Goal: Task Accomplishment & Management: Manage account settings

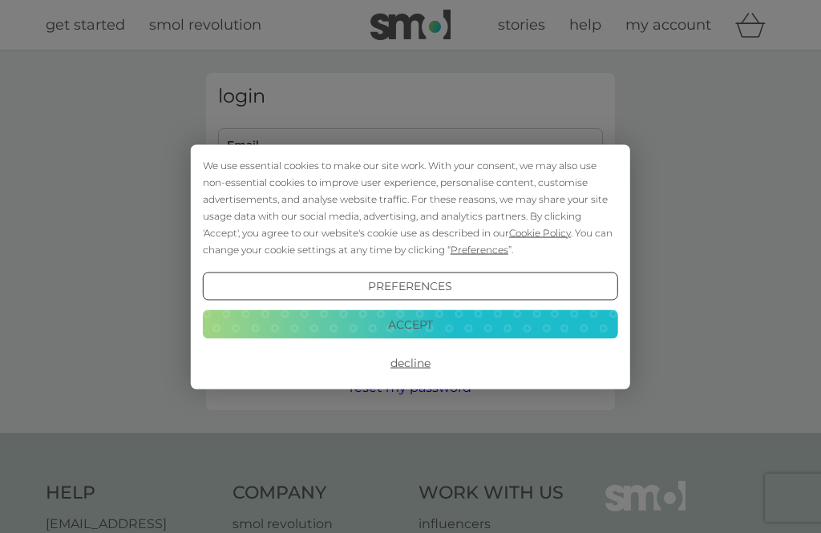
click at [400, 371] on button "Decline" at bounding box center [411, 363] width 416 height 29
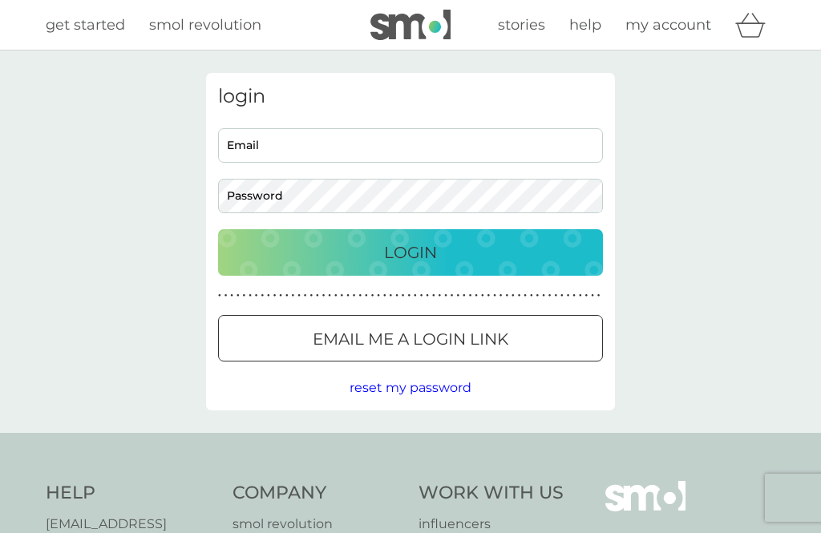
click at [260, 149] on input "Email" at bounding box center [410, 145] width 385 height 34
type input "hurricanefreddie@gmail.com"
click at [411, 252] on button "Login" at bounding box center [410, 252] width 385 height 47
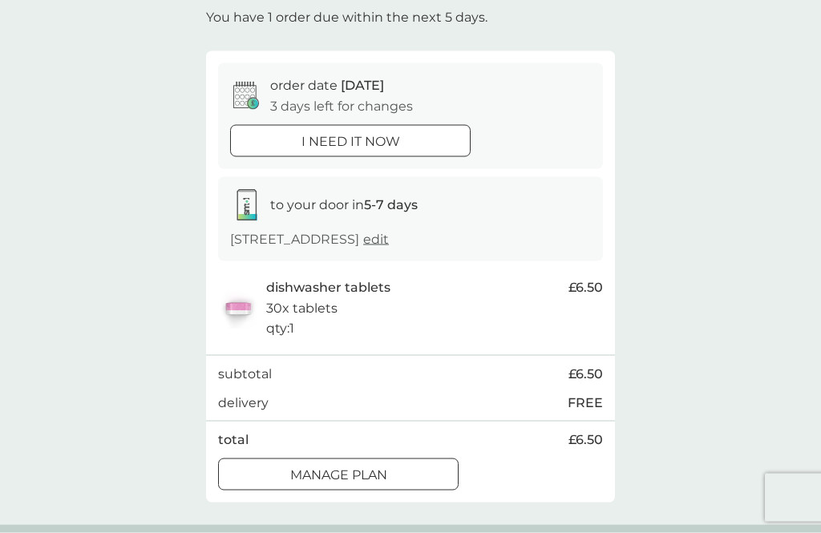
scroll to position [98, 0]
click at [426, 466] on div "Manage plan" at bounding box center [338, 474] width 239 height 21
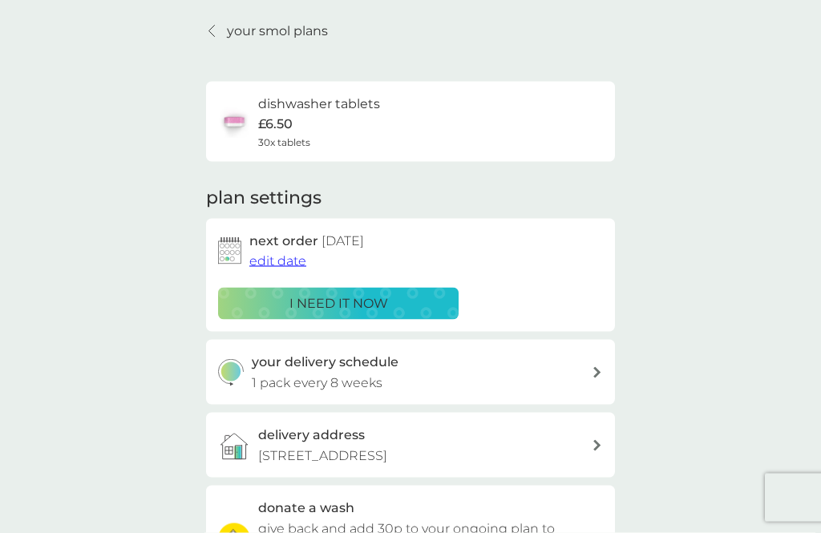
scroll to position [54, 0]
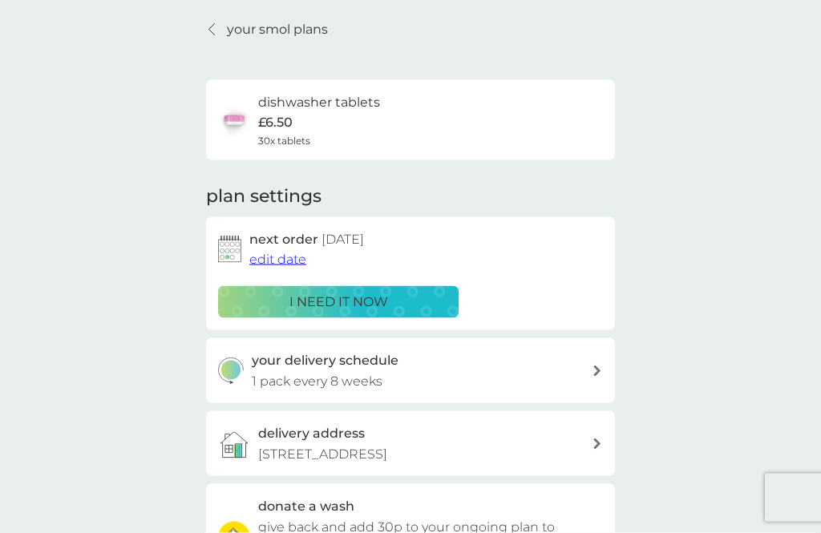
click at [594, 366] on icon at bounding box center [598, 371] width 8 height 11
select select "56"
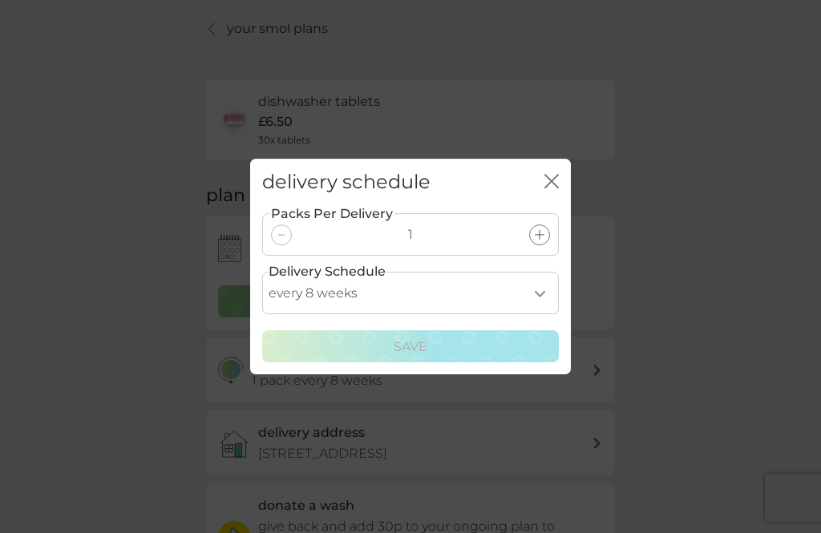
click at [733, 285] on div "delivery schedule close Packs Per Delivery 1 Delivery Schedule every 1 week eve…" at bounding box center [410, 266] width 821 height 533
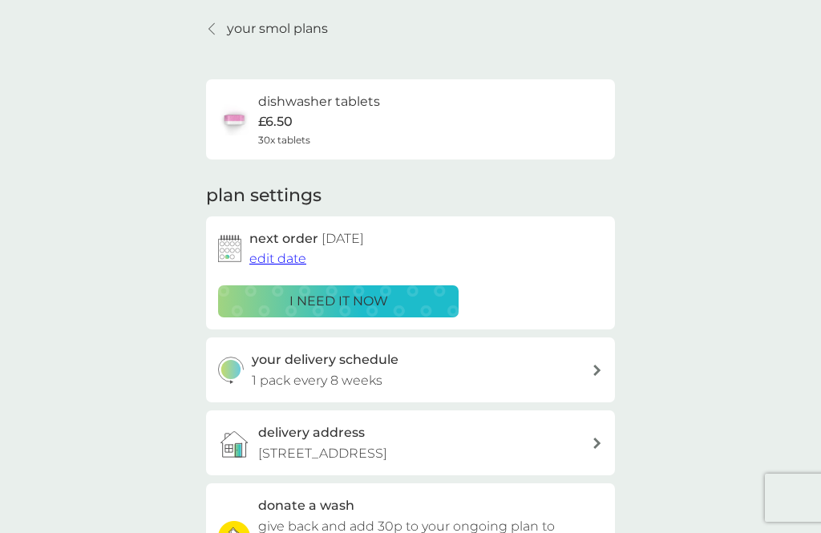
click at [601, 365] on div at bounding box center [597, 370] width 13 height 11
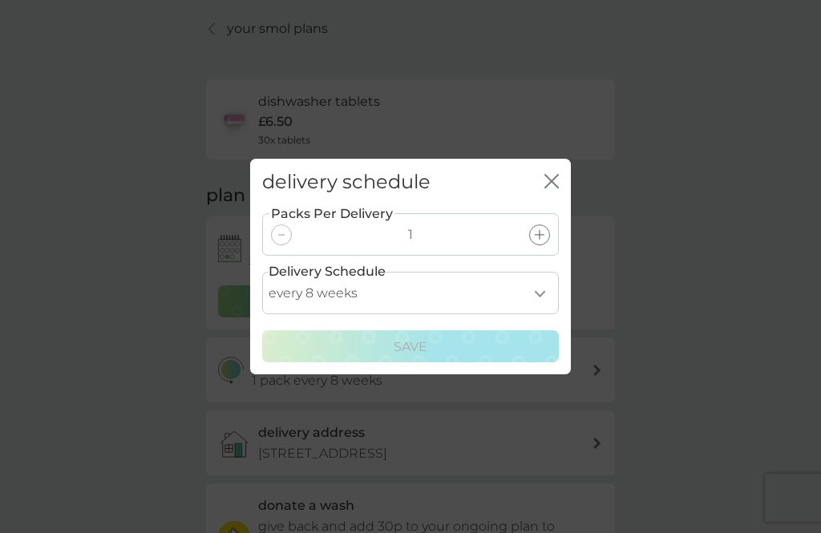
click at [551, 314] on select "every 1 week every 2 weeks every 3 weeks every 4 weeks every 5 weeks every 6 we…" at bounding box center [410, 293] width 297 height 43
select select "84"
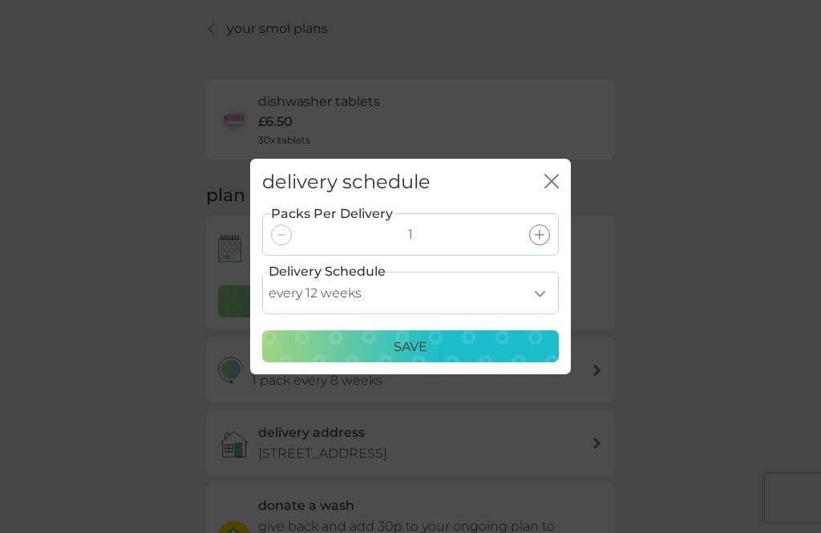
click at [557, 189] on icon "close" at bounding box center [552, 181] width 14 height 14
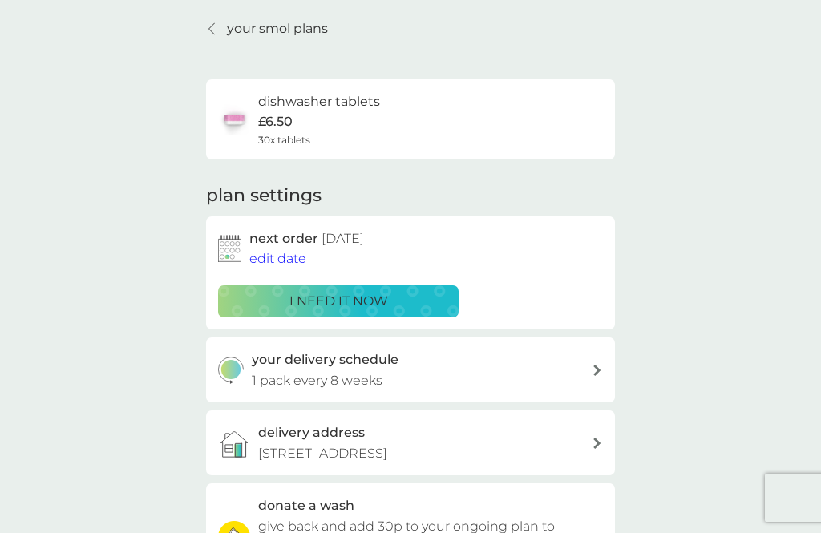
click at [392, 229] on div "next order [DATE] edit date" at bounding box center [426, 249] width 354 height 41
click at [290, 258] on span "edit date" at bounding box center [277, 258] width 57 height 15
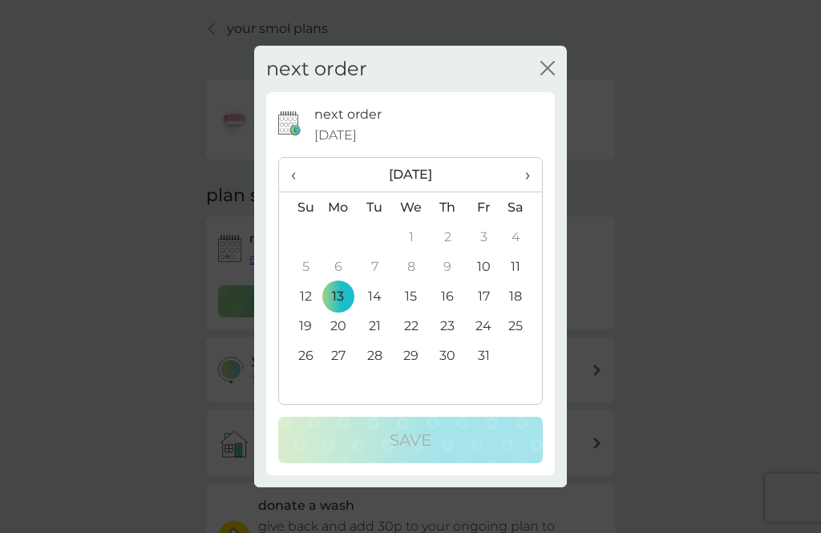
click at [541, 193] on th "›" at bounding box center [522, 175] width 40 height 34
click at [344, 311] on td "10" at bounding box center [338, 297] width 37 height 30
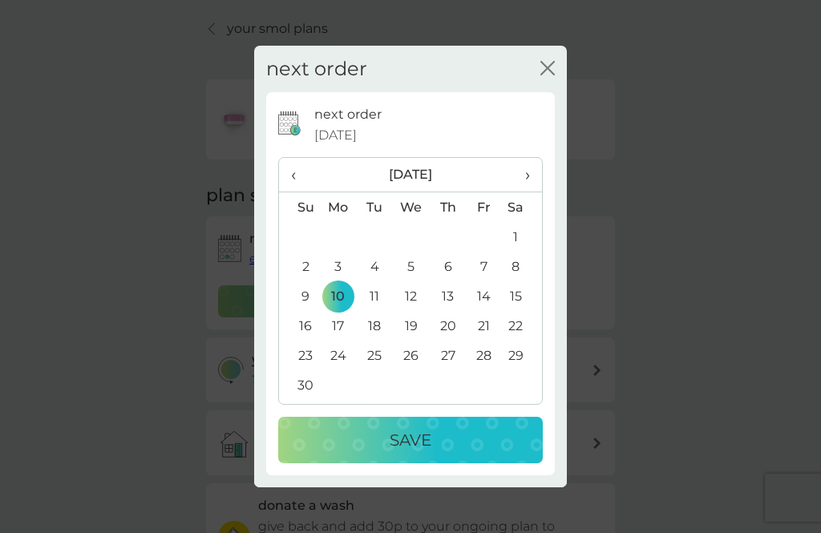
click at [435, 453] on div "Save" at bounding box center [410, 441] width 233 height 26
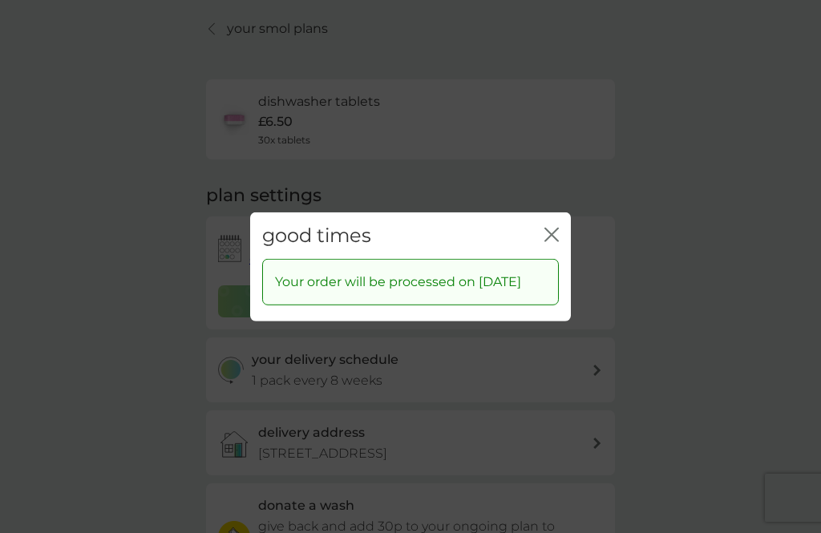
click at [558, 241] on icon "close" at bounding box center [552, 234] width 14 height 14
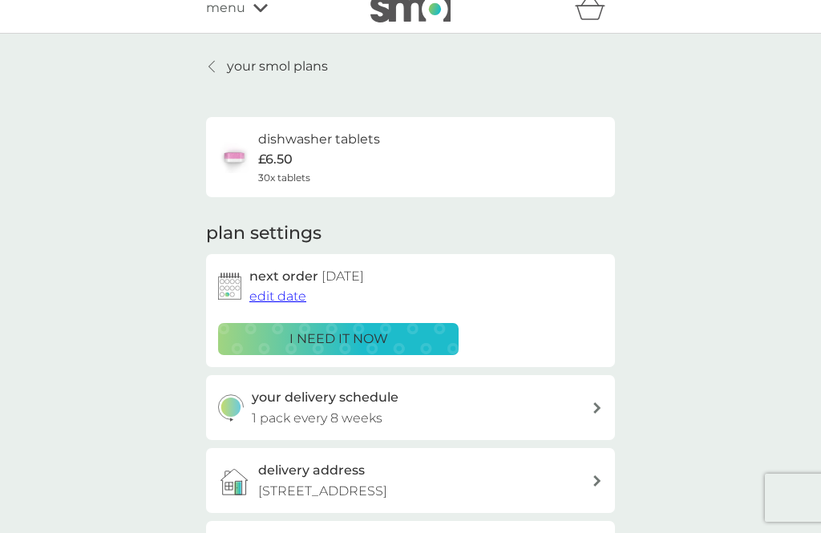
scroll to position [0, 0]
